Goal: Register for event/course

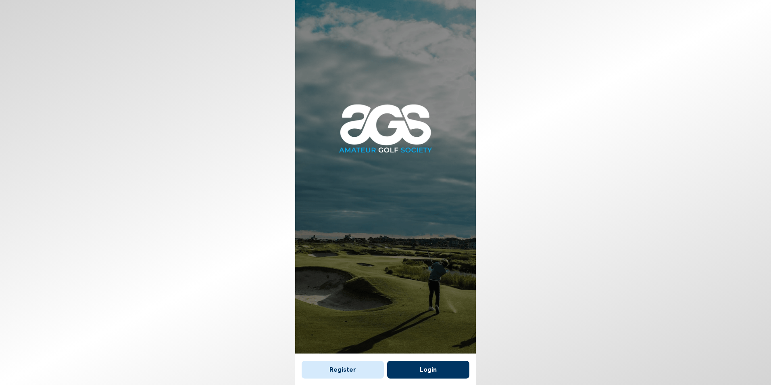
click at [346, 370] on button "Register" at bounding box center [343, 370] width 82 height 18
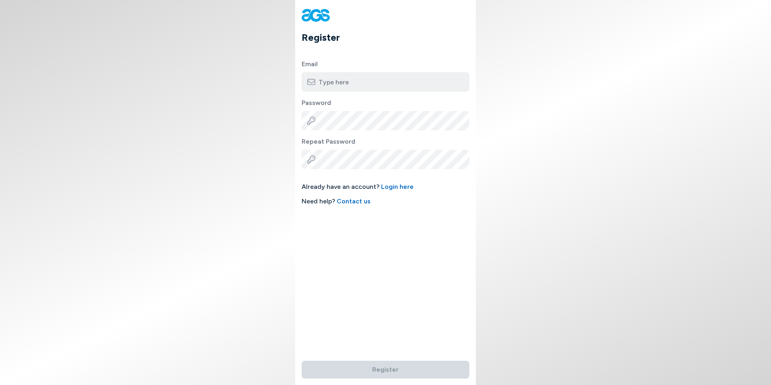
click at [411, 81] on input "email" at bounding box center [386, 81] width 168 height 19
type input "[EMAIL_ADDRESS][DOMAIN_NAME]"
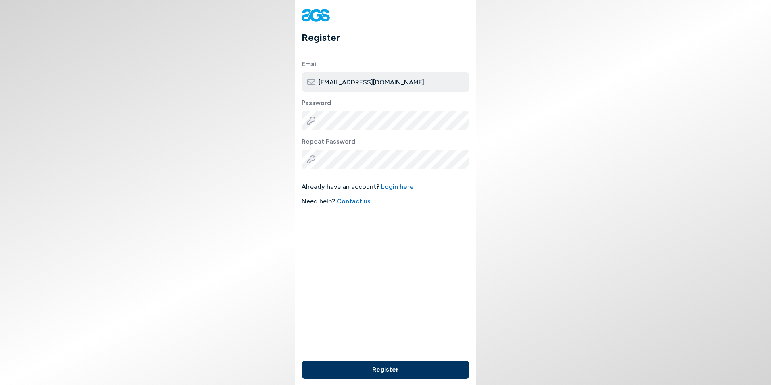
click at [391, 364] on button "Register" at bounding box center [386, 370] width 168 height 18
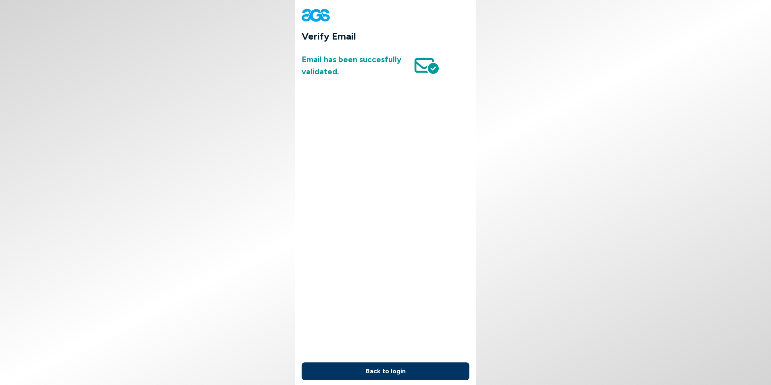
click at [377, 375] on button "Back to login" at bounding box center [386, 371] width 168 height 18
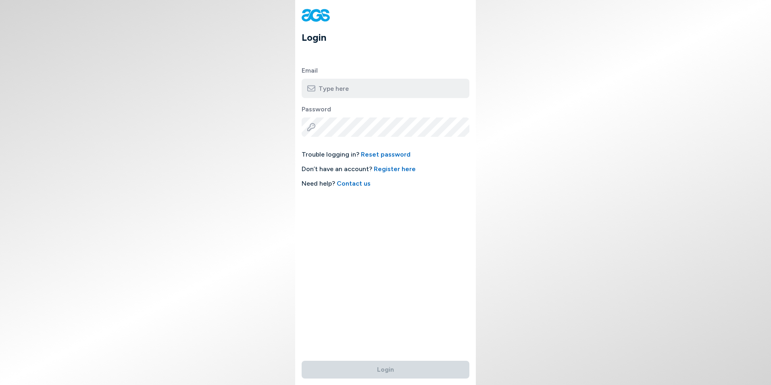
type input "[EMAIL_ADDRESS][DOMAIN_NAME]"
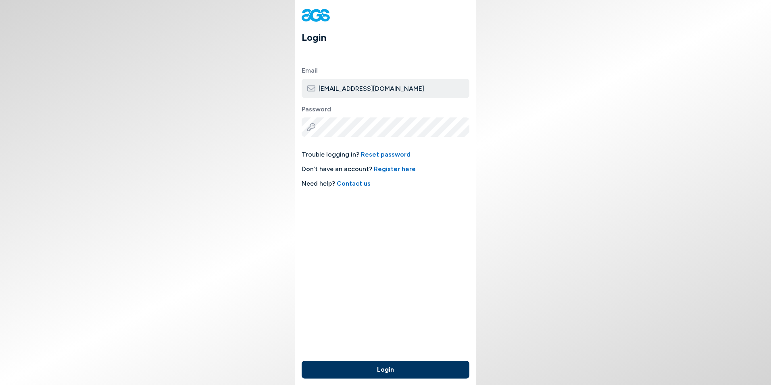
click at [367, 371] on button "Login" at bounding box center [386, 370] width 168 height 18
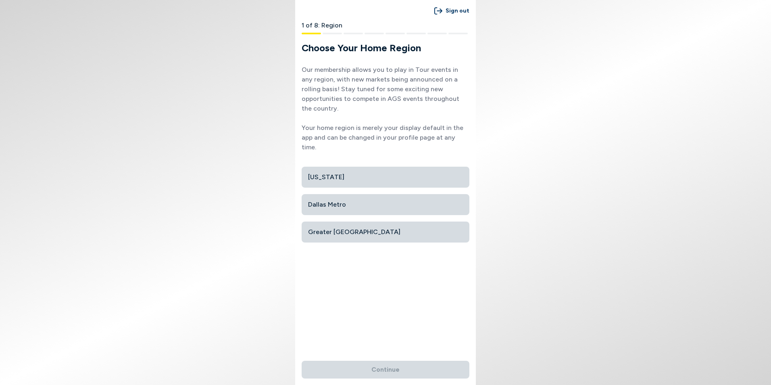
click at [390, 197] on span "Dallas Metro" at bounding box center [385, 204] width 155 height 15
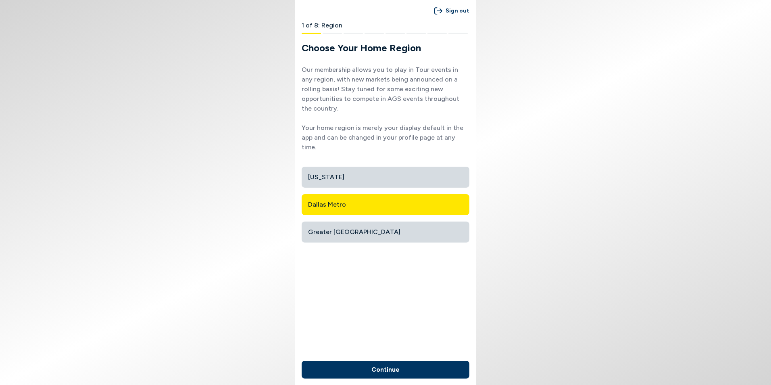
click at [331, 369] on button "Continue" at bounding box center [386, 370] width 168 height 18
